Goal: Navigation & Orientation: Go to known website

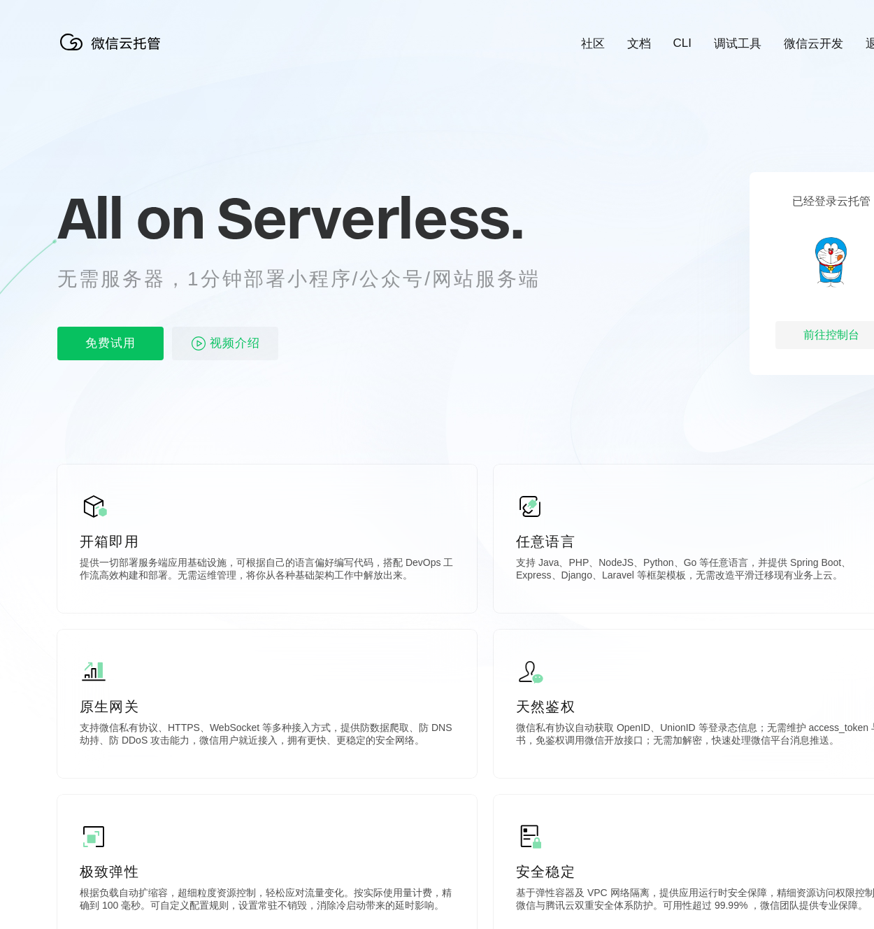
scroll to position [0, 2488]
click at [821, 336] on div "前往控制台" at bounding box center [832, 335] width 112 height 28
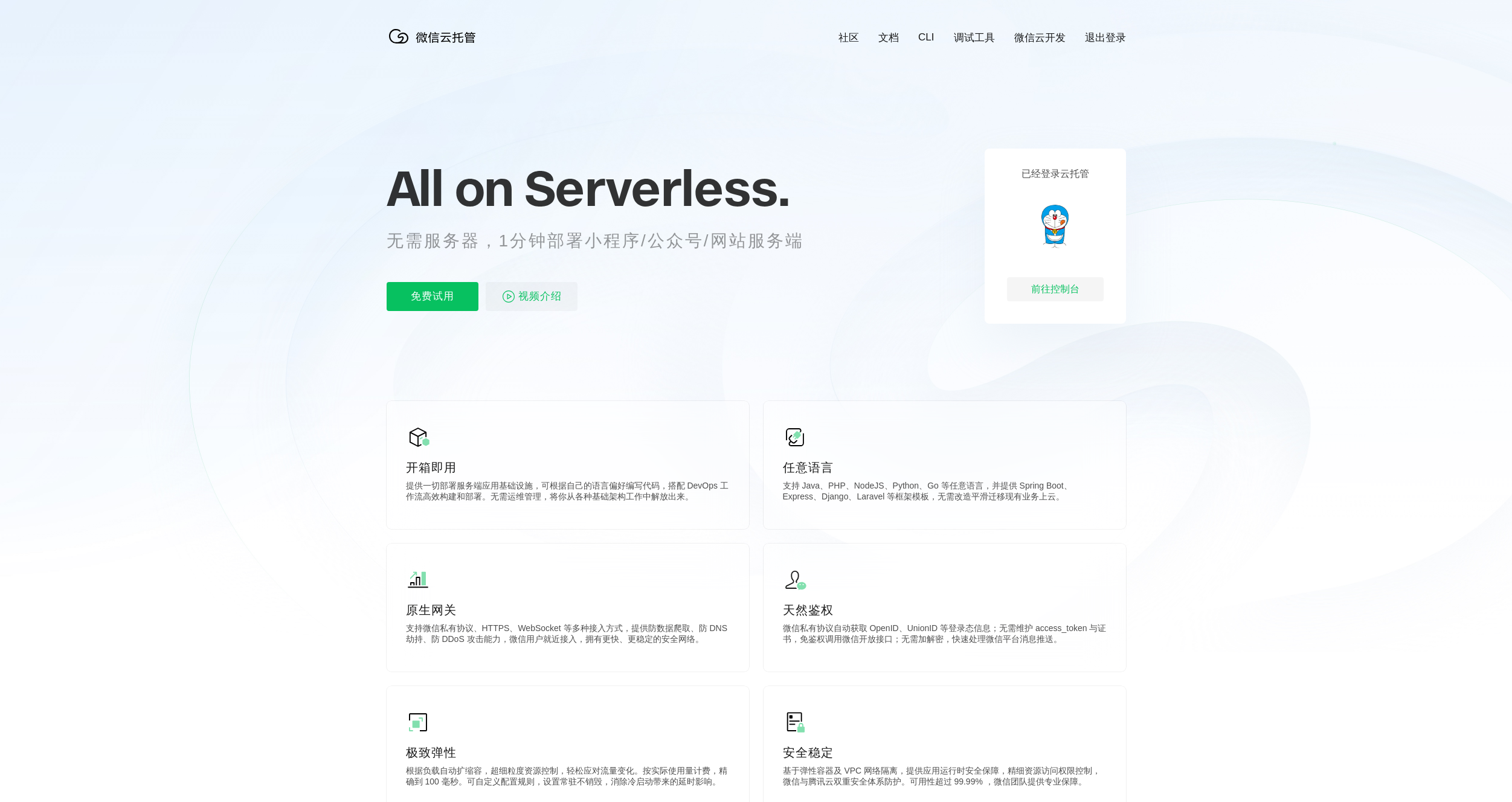
scroll to position [0, 2148]
click at [1058, 296] on div "前往控制台" at bounding box center [1055, 289] width 97 height 24
